Goal: Transaction & Acquisition: Purchase product/service

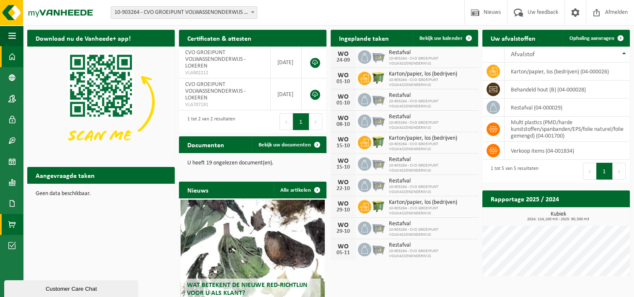
click at [12, 220] on span at bounding box center [12, 224] width 8 height 21
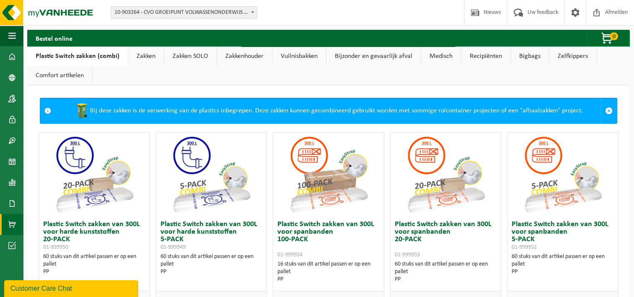
click at [305, 54] on link "Vuilnisbakken" at bounding box center [299, 56] width 54 height 19
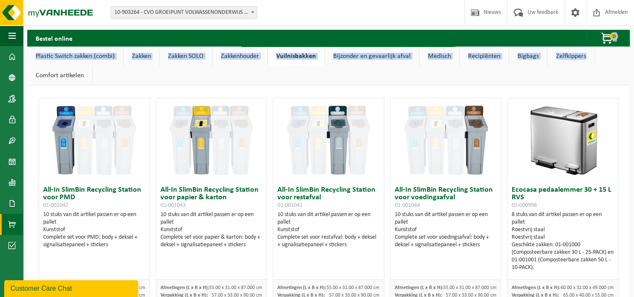
drag, startPoint x: 633, startPoint y: 34, endPoint x: 638, endPoint y: 54, distance: 19.9
click at [634, 54] on html "Vestiging: 10-903264 - CVO GROEIPUNT VOLWASSENONDERWIJS - LOKEREN 10-903264 - C…" at bounding box center [317, 148] width 634 height 297
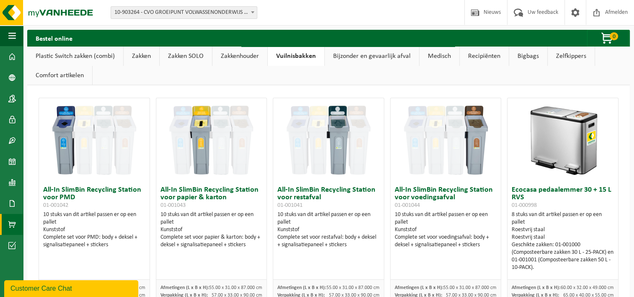
click at [288, 44] on div "Bestel online 0 Uw winkelmandje is momenteel leeg." at bounding box center [328, 38] width 603 height 17
click at [438, 69] on ul "Plastic Switch zakken (combi) Zakken Zakken SOLO Zakkenhouder Vuilnisbakken Bij…" at bounding box center [328, 66] width 603 height 39
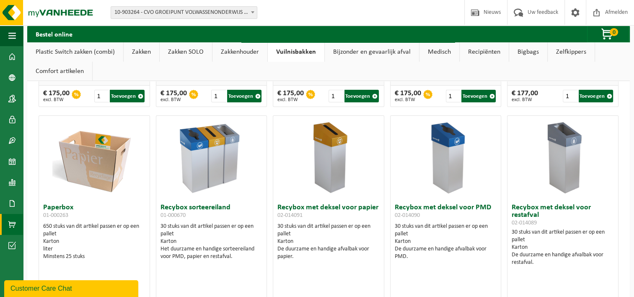
scroll to position [241, 0]
